Goal: Task Accomplishment & Management: Complete application form

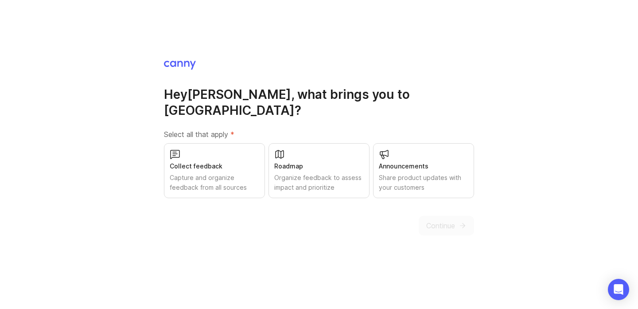
click at [212, 173] on div "Capture and organize feedback from all sources" at bounding box center [214, 182] width 89 height 19
click at [441, 220] on span "Continue" at bounding box center [440, 225] width 29 height 11
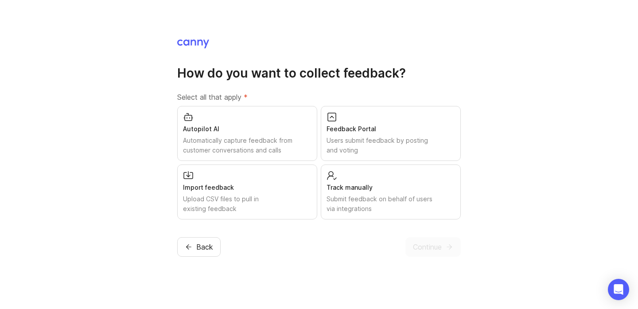
click at [259, 144] on div "Automatically capture feedback from customer conversations and calls" at bounding box center [247, 145] width 128 height 19
click at [363, 139] on div "Users submit feedback by posting and voting" at bounding box center [390, 145] width 128 height 19
click at [440, 189] on div "Track manually" at bounding box center [390, 187] width 128 height 10
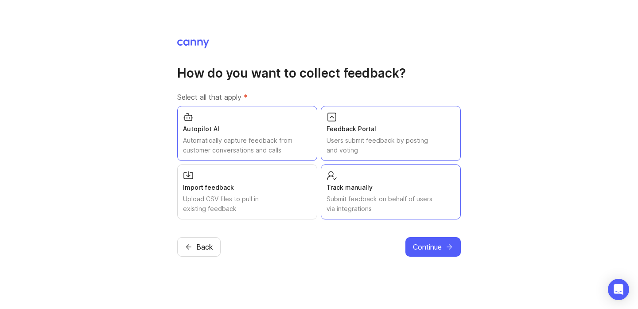
click at [272, 201] on div "Upload CSV files to pull in existing feedback" at bounding box center [247, 203] width 128 height 19
click at [422, 241] on span "Continue" at bounding box center [427, 246] width 29 height 11
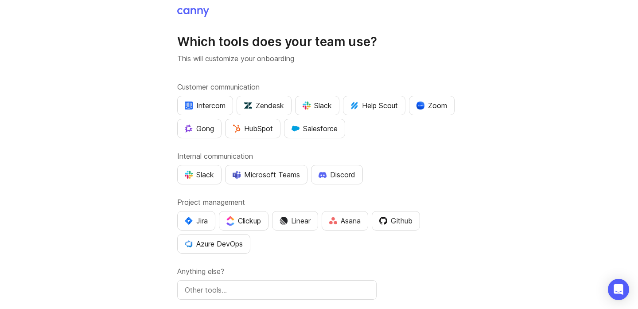
click at [272, 130] on div "HubSpot" at bounding box center [253, 128] width 40 height 11
click at [219, 170] on button "Slack" at bounding box center [199, 174] width 44 height 19
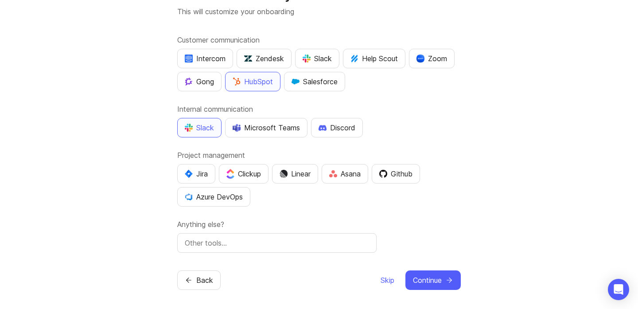
scroll to position [49, 0]
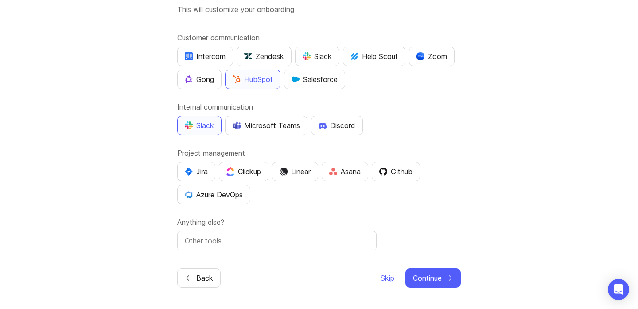
click at [439, 281] on span "Continue" at bounding box center [427, 277] width 29 height 11
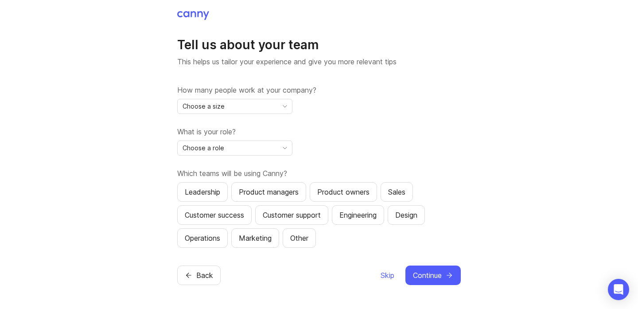
click at [272, 109] on div "Choose a size" at bounding box center [228, 106] width 100 height 14
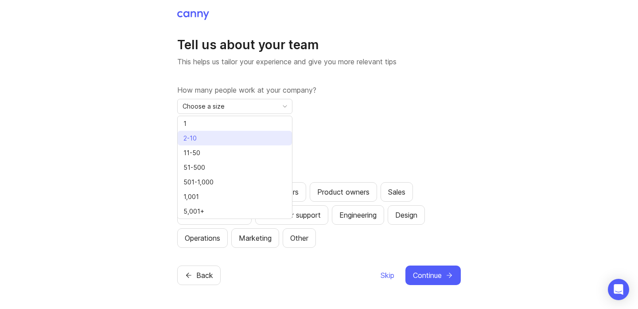
click at [267, 141] on li "2-10" at bounding box center [235, 138] width 114 height 15
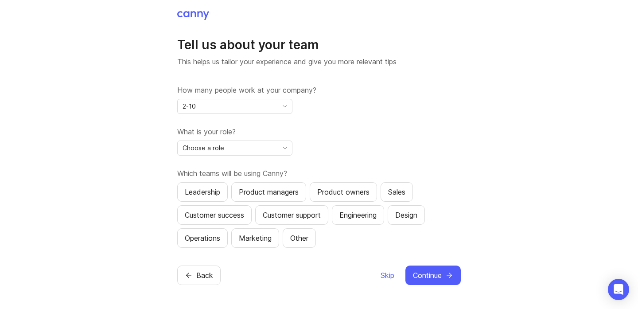
click at [261, 146] on div "Choose a role" at bounding box center [228, 148] width 100 height 14
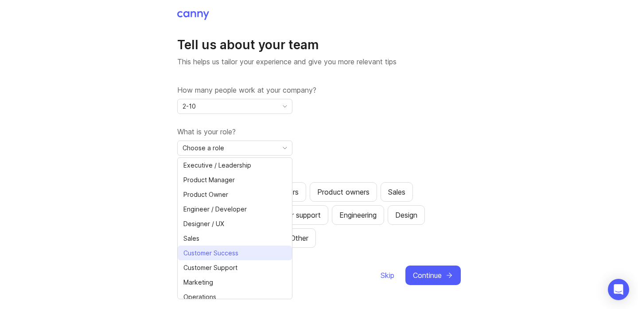
click at [257, 251] on li "Customer Success" at bounding box center [235, 252] width 114 height 15
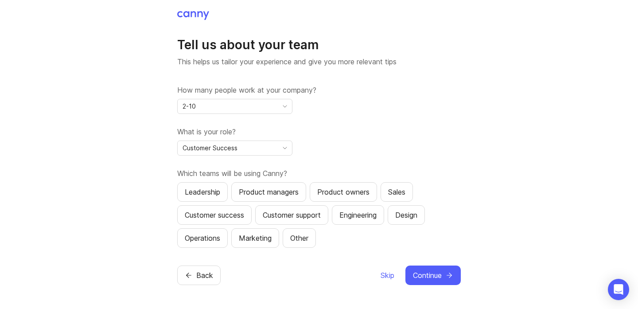
click at [211, 194] on div "Leadership" at bounding box center [202, 191] width 35 height 11
click at [363, 189] on div "Product owners" at bounding box center [343, 191] width 52 height 11
click at [230, 217] on div "Customer success" at bounding box center [214, 215] width 59 height 11
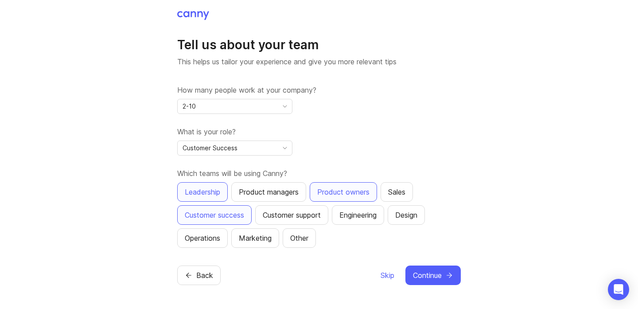
click at [316, 217] on div "Customer support" at bounding box center [292, 215] width 58 height 11
click at [441, 278] on span "Continue" at bounding box center [427, 275] width 29 height 11
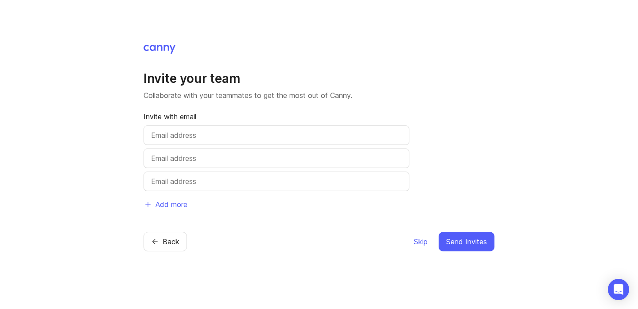
click at [237, 136] on input "text" at bounding box center [276, 135] width 251 height 11
type input "[PERSON_NAME][EMAIL_ADDRESS][DOMAIN_NAME]"
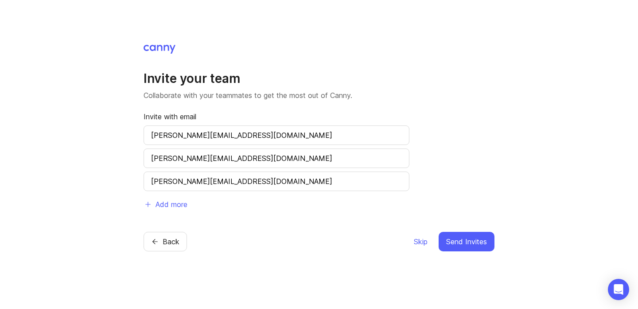
click at [286, 155] on input "[PERSON_NAME][EMAIL_ADDRESS][DOMAIN_NAME]" at bounding box center [276, 158] width 251 height 11
click at [261, 183] on input "[PERSON_NAME][EMAIL_ADDRESS][DOMAIN_NAME]" at bounding box center [276, 181] width 251 height 11
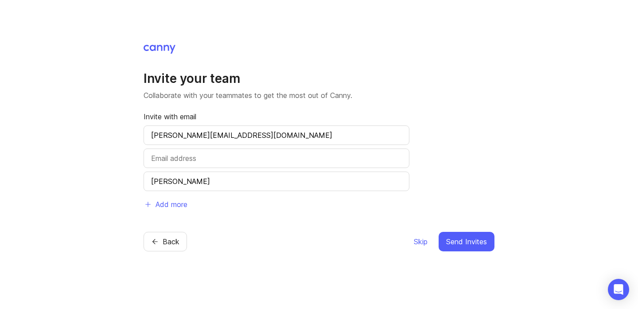
type input "[PERSON_NAME]."
click at [498, 195] on div "Invite your team Collaborate with your teammates to get the most out of [PERSON…" at bounding box center [319, 154] width 638 height 309
click at [422, 242] on span "Skip" at bounding box center [421, 241] width 14 height 11
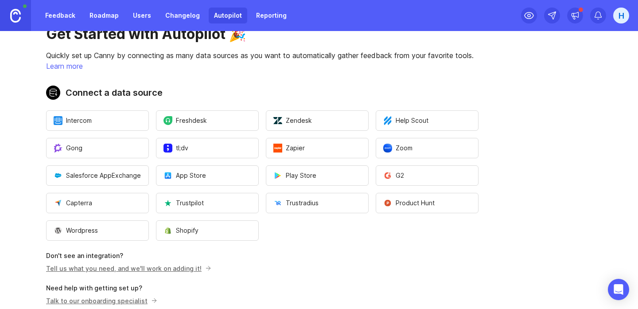
scroll to position [30, 0]
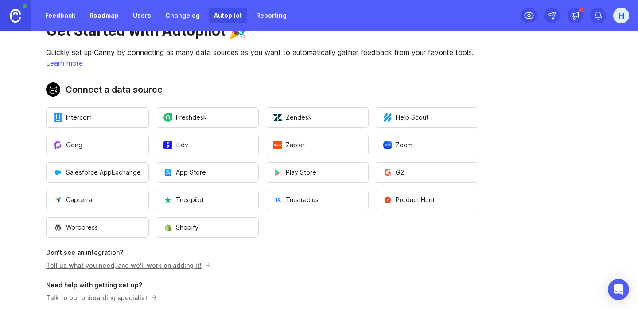
click at [200, 229] on button "Shopify" at bounding box center [207, 227] width 103 height 20
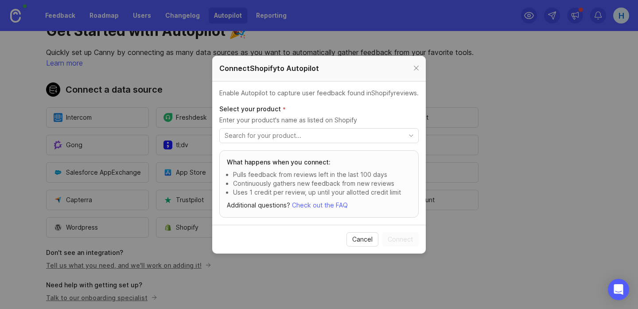
click at [285, 139] on input "toggle menu" at bounding box center [314, 136] width 179 height 10
click at [313, 139] on input "toggle menu" at bounding box center [314, 136] width 179 height 10
type input "RepOne Strength"
click at [416, 70] on div at bounding box center [416, 68] width 10 height 11
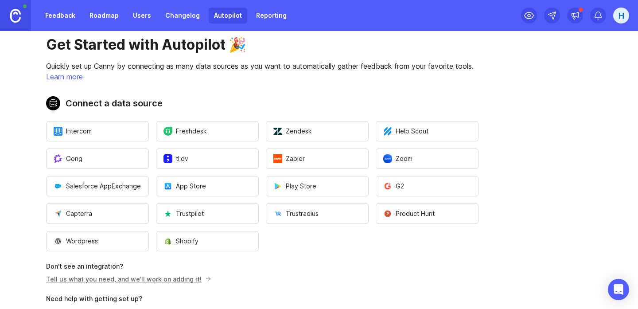
scroll to position [0, 0]
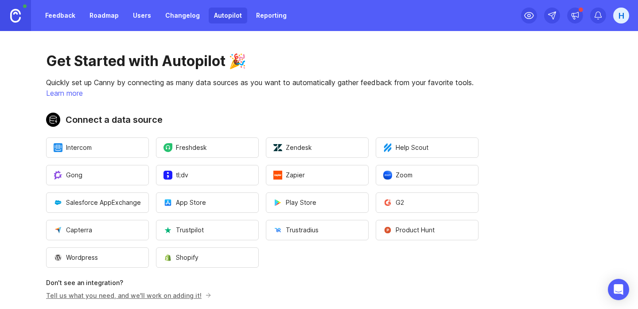
click at [188, 257] on span "Shopify" at bounding box center [180, 257] width 35 height 9
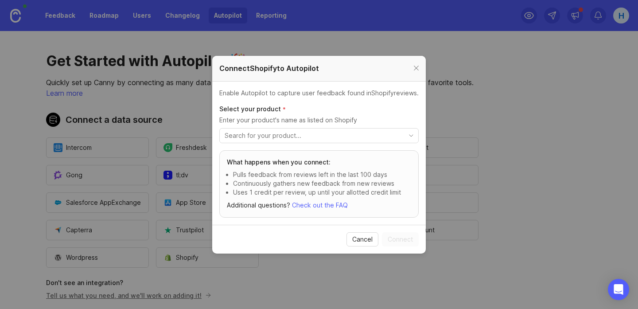
click at [292, 136] on input "toggle menu" at bounding box center [314, 136] width 179 height 10
type input "repone-strength"
click at [326, 116] on p "Enter your product's name as listed on Shopify" at bounding box center [318, 120] width 199 height 9
click at [417, 68] on div at bounding box center [416, 68] width 10 height 11
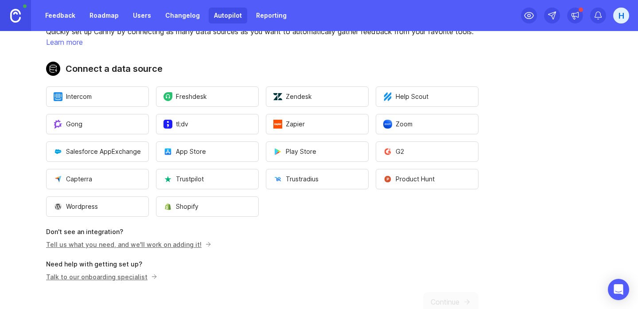
scroll to position [52, 0]
click at [223, 206] on button "Shopify" at bounding box center [207, 205] width 103 height 20
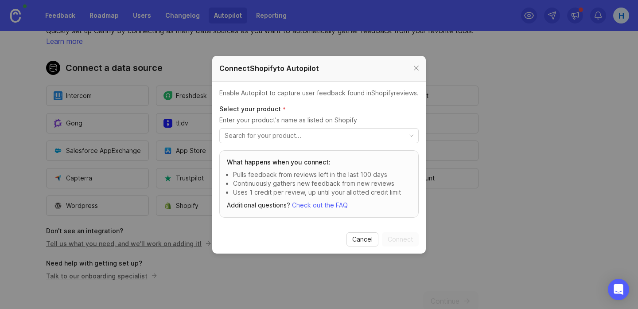
click at [295, 133] on input "toggle menu" at bounding box center [314, 136] width 179 height 10
type input "RepOne Tether"
click at [364, 124] on div "Select your product * Enter your product's name as listed on Shopify" at bounding box center [318, 128] width 199 height 46
click at [415, 68] on div at bounding box center [416, 68] width 10 height 11
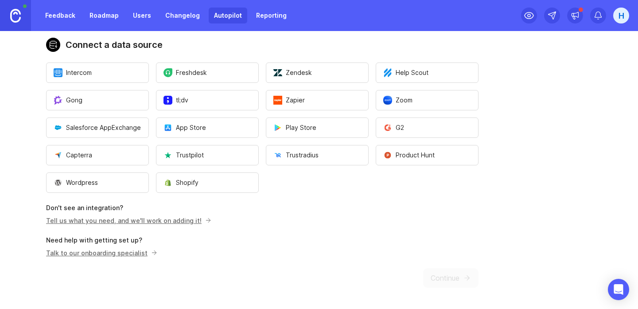
scroll to position [0, 0]
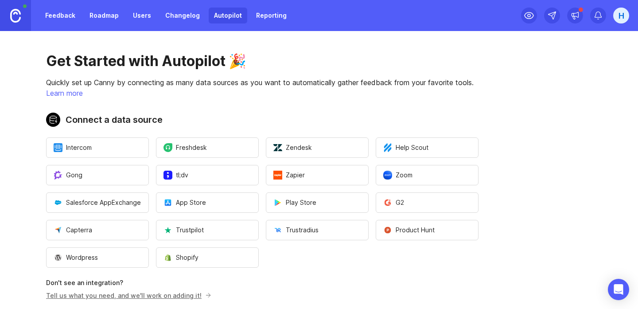
click at [621, 15] on div "H" at bounding box center [621, 16] width 16 height 16
click at [66, 16] on link "Feedback" at bounding box center [60, 16] width 41 height 16
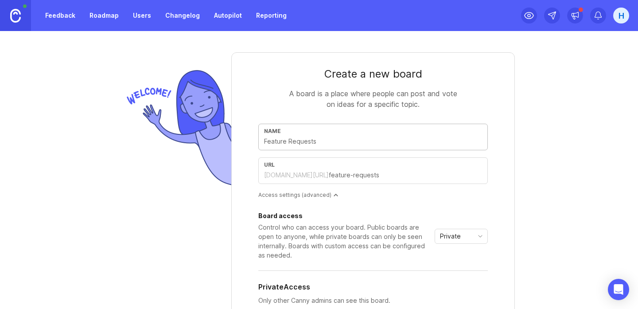
click at [90, 13] on link "Roadmap" at bounding box center [104, 16] width 40 height 16
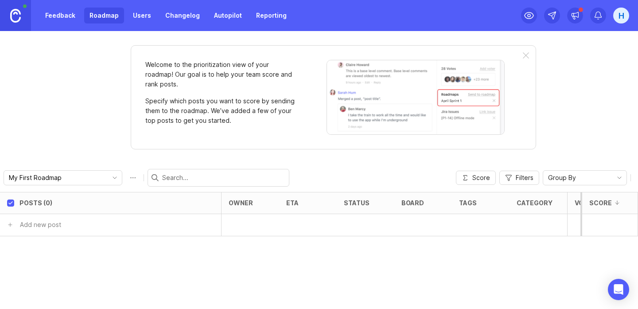
click at [139, 14] on link "Users" at bounding box center [142, 16] width 29 height 16
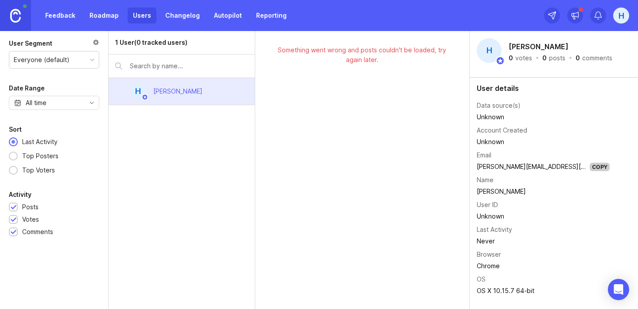
click at [178, 19] on link "Changelog" at bounding box center [182, 16] width 45 height 16
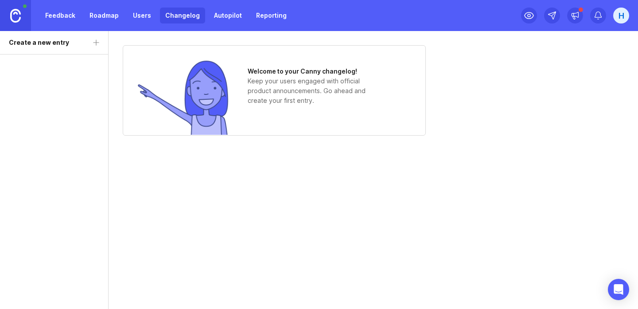
click at [64, 14] on link "Feedback" at bounding box center [60, 16] width 41 height 16
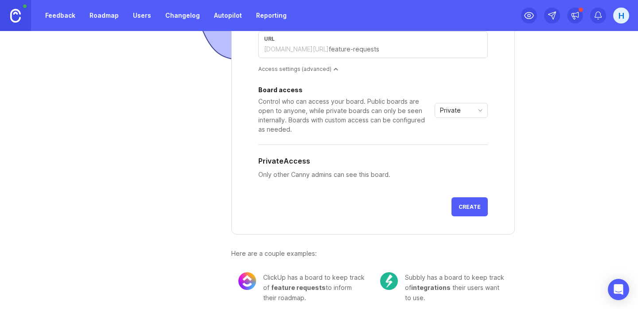
scroll to position [133, 0]
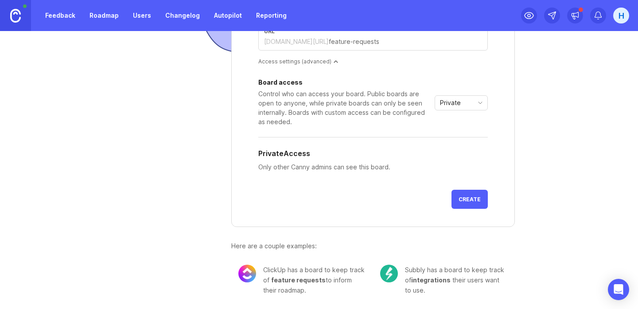
click at [481, 198] on button "Create" at bounding box center [469, 199] width 36 height 19
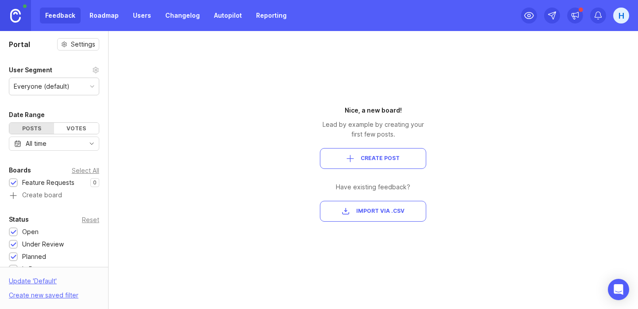
click at [372, 218] on button "Import via .csv" at bounding box center [373, 211] width 106 height 21
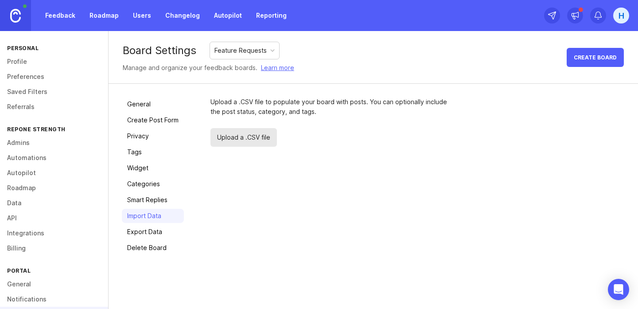
click at [240, 141] on span "Upload a .CSV file" at bounding box center [243, 137] width 66 height 19
click at [245, 141] on span "Upload a .CSV file" at bounding box center [243, 137] width 66 height 19
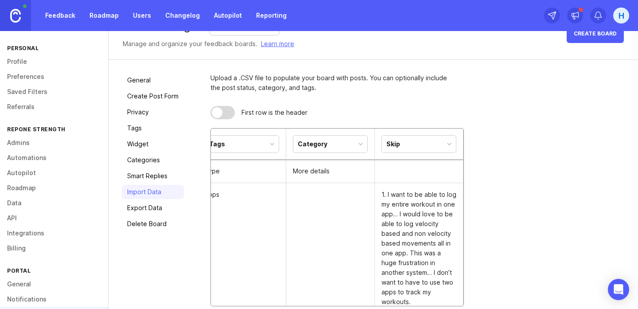
click at [221, 114] on div at bounding box center [217, 112] width 11 height 11
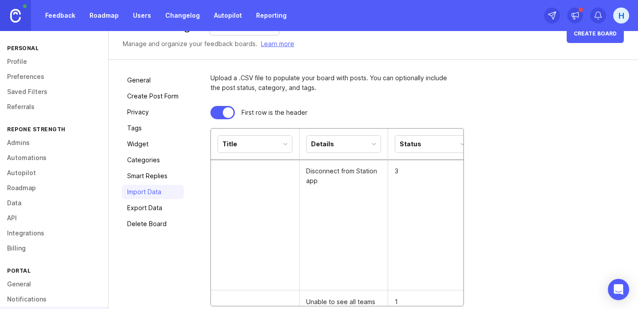
click at [218, 110] on div at bounding box center [222, 112] width 24 height 13
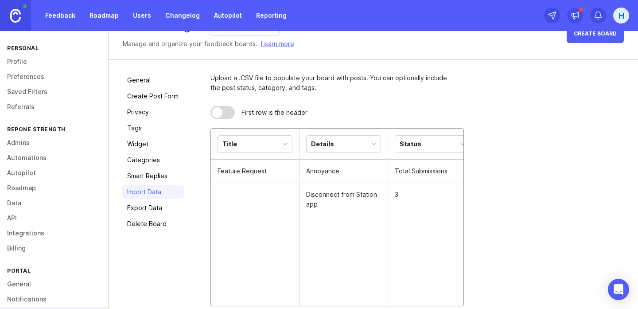
click at [279, 148] on div "Title" at bounding box center [255, 144] width 74 height 17
click at [280, 147] on div "Title" at bounding box center [255, 144] width 74 height 17
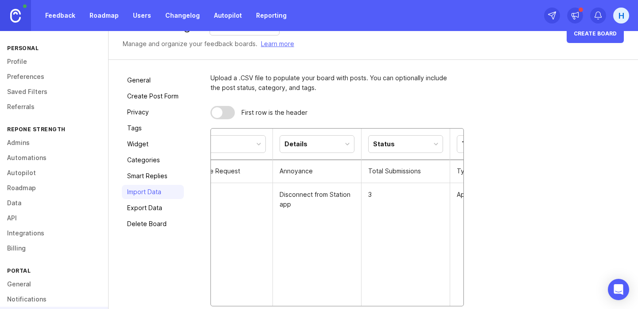
scroll to position [0, 34]
click at [336, 145] on div "Details" at bounding box center [310, 144] width 74 height 17
click at [336, 146] on div "Details" at bounding box center [310, 144] width 74 height 17
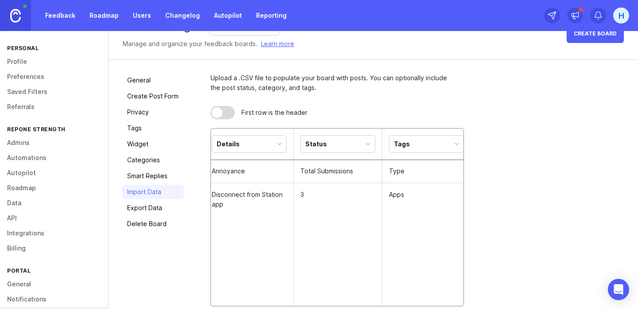
scroll to position [0, 95]
click at [350, 147] on div "Status" at bounding box center [337, 144] width 74 height 17
click at [357, 119] on div "First row is the header" at bounding box center [332, 112] width 244 height 31
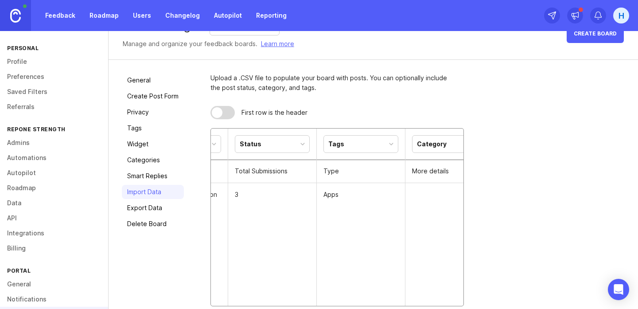
scroll to position [0, 165]
click at [382, 145] on div "Tags" at bounding box center [356, 144] width 74 height 17
click at [378, 118] on div "First row is the header" at bounding box center [332, 112] width 244 height 31
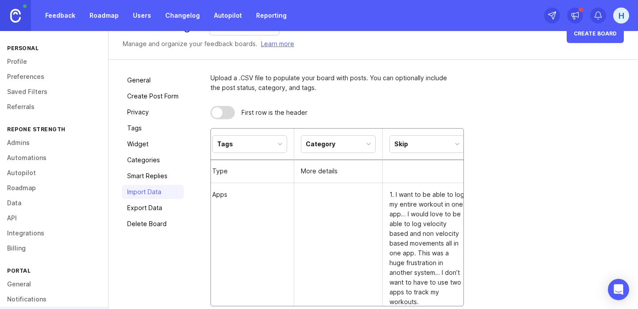
scroll to position [0, 276]
click at [349, 141] on div "Category" at bounding box center [334, 144] width 74 height 17
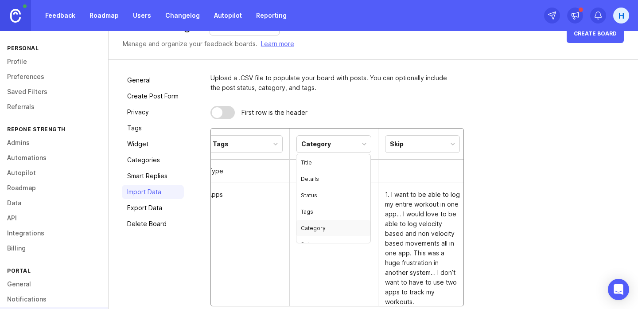
click at [348, 144] on div "Category" at bounding box center [334, 144] width 74 height 17
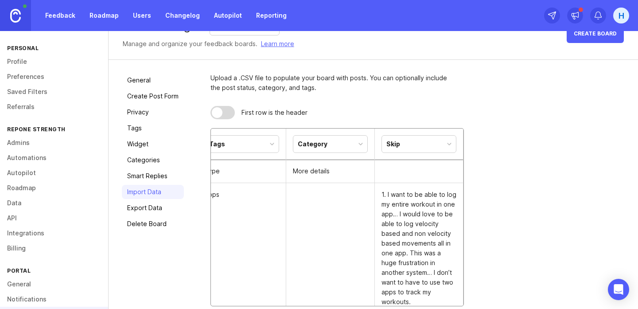
click at [429, 147] on div "Skip" at bounding box center [419, 144] width 74 height 17
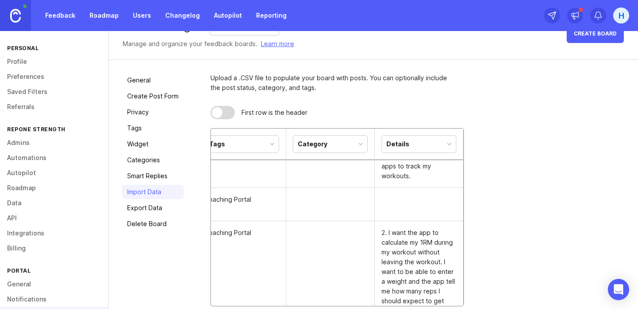
scroll to position [0, 0]
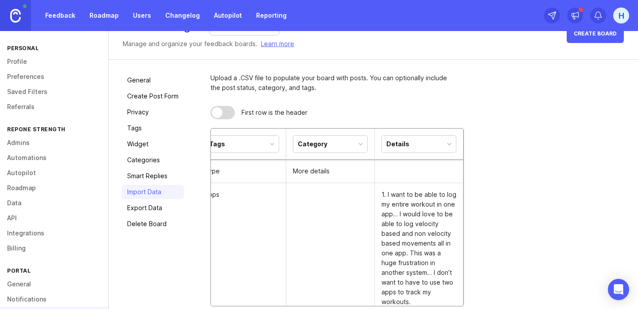
click at [408, 169] on td at bounding box center [419, 170] width 89 height 23
click at [333, 169] on td "More details" at bounding box center [330, 170] width 89 height 23
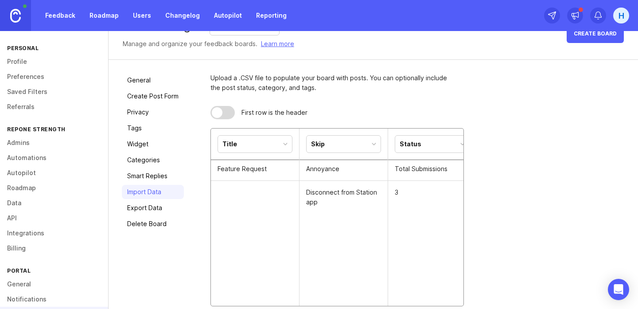
click at [224, 111] on div at bounding box center [222, 112] width 24 height 13
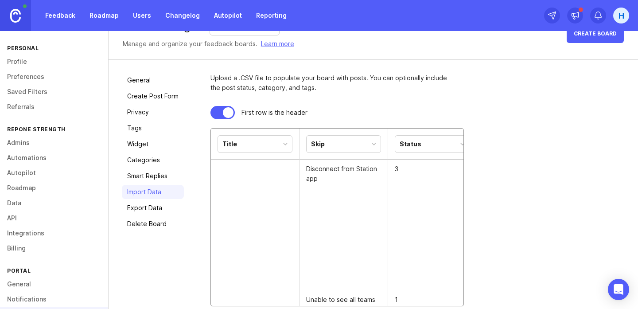
click at [224, 111] on div at bounding box center [228, 112] width 11 height 11
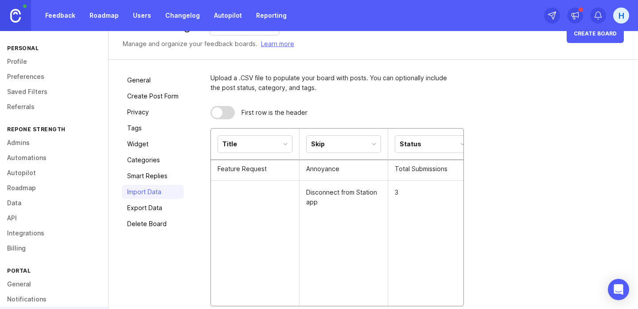
scroll to position [126, 0]
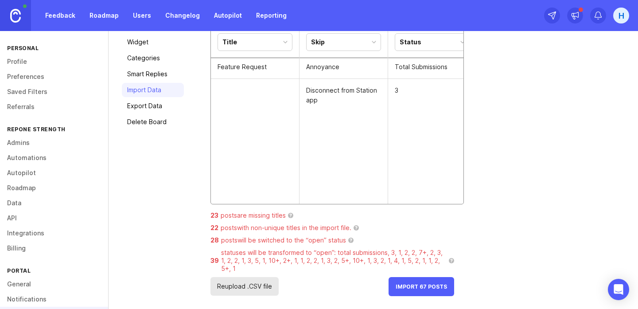
click at [420, 282] on button "Import 67 Posts" at bounding box center [421, 286] width 66 height 19
click at [422, 288] on span "Import 67 Posts" at bounding box center [421, 286] width 51 height 7
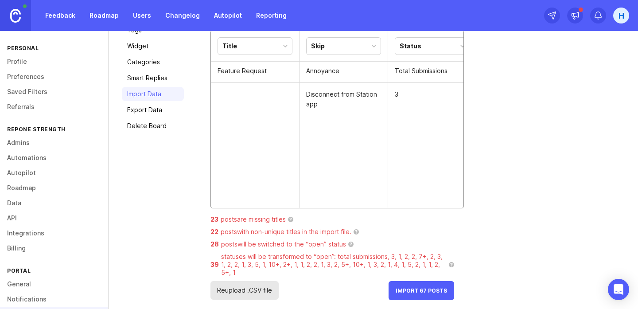
click at [437, 287] on span "Import 67 Posts" at bounding box center [421, 290] width 51 height 7
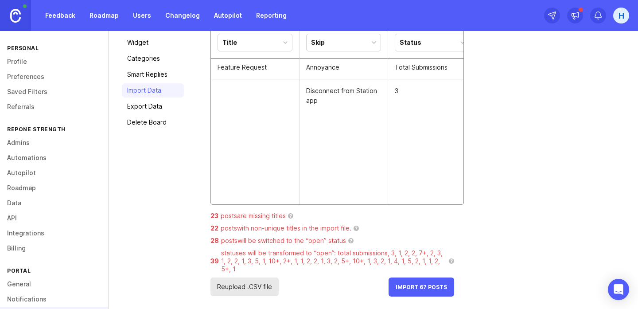
click at [437, 285] on span "Import 67 Posts" at bounding box center [421, 286] width 51 height 7
click at [300, 260] on div "statuses will be transformed to “open”: total submissions, 3, 1, 2, 2, 7+, 2, 3…" at bounding box center [333, 260] width 225 height 24
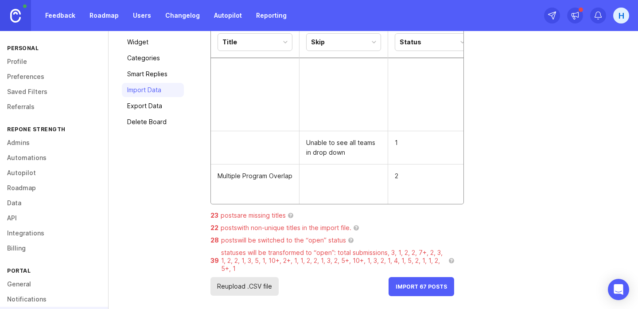
scroll to position [85, 0]
